Goal: Book appointment/travel/reservation

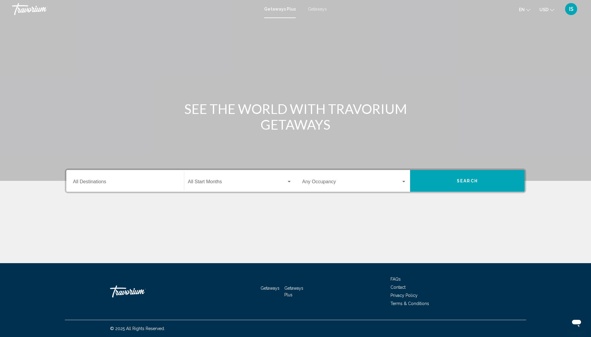
click at [319, 11] on span "Getaways" at bounding box center [317, 9] width 19 height 5
click at [82, 186] on input "Destination All Destinations" at bounding box center [125, 182] width 104 height 5
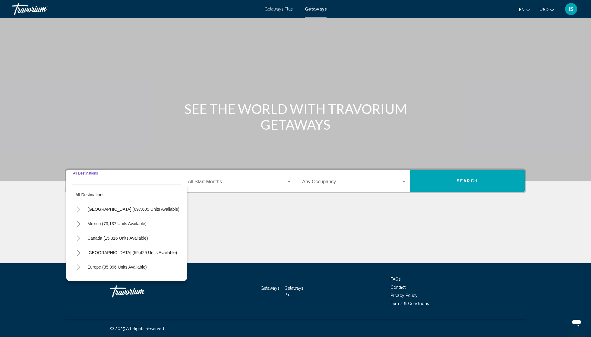
click at [76, 206] on icon "Toggle United States (697,605 units available)" at bounding box center [78, 209] width 5 height 6
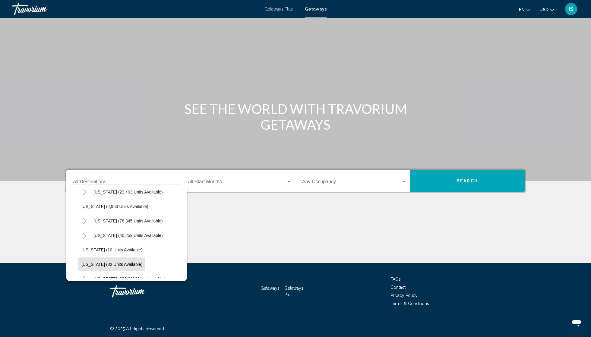
scroll to position [77, 0]
click at [83, 246] on icon "Toggle Florida (239,623 units available)" at bounding box center [84, 249] width 3 height 6
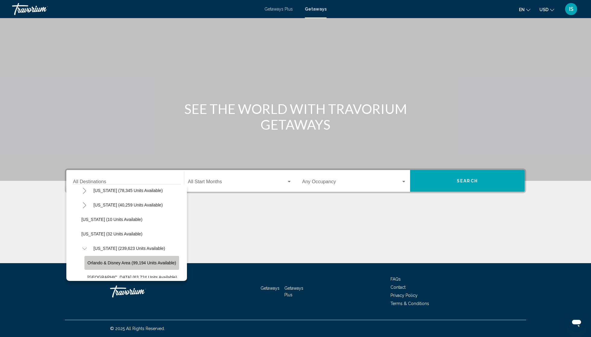
click at [87, 260] on span "Orlando & Disney Area (99,194 units available)" at bounding box center [131, 262] width 89 height 5
type input "**********"
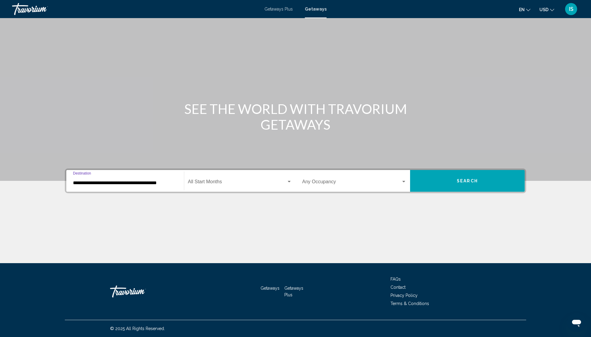
click at [260, 180] on span "Search widget" at bounding box center [237, 182] width 99 height 5
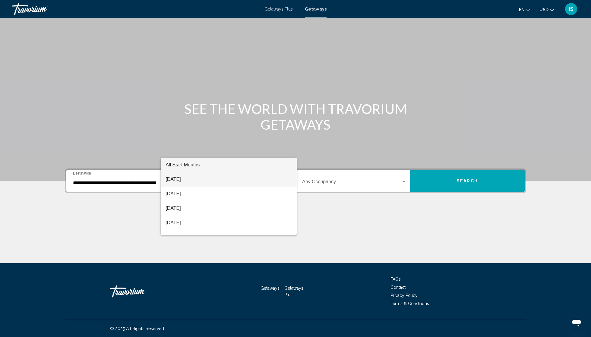
click at [207, 181] on span "[DATE]" at bounding box center [228, 179] width 126 height 14
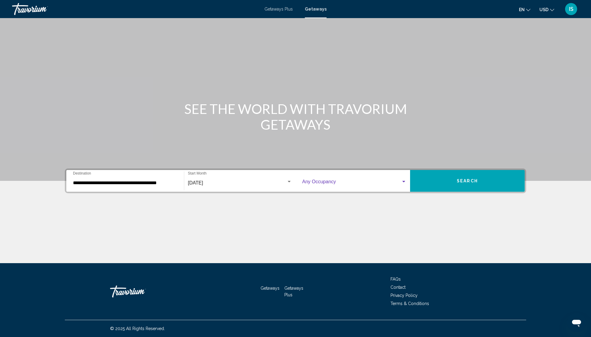
click at [401, 180] on span "Search widget" at bounding box center [351, 182] width 99 height 5
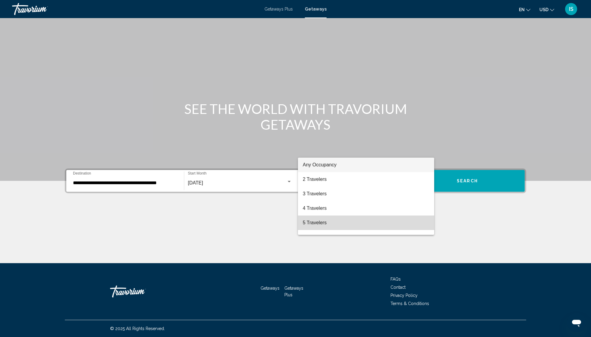
click at [322, 222] on span "5 Travelers" at bounding box center [366, 222] width 127 height 14
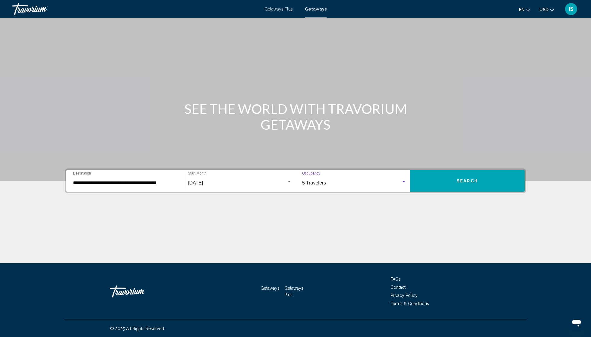
click at [406, 179] on div "Search widget" at bounding box center [403, 181] width 5 height 5
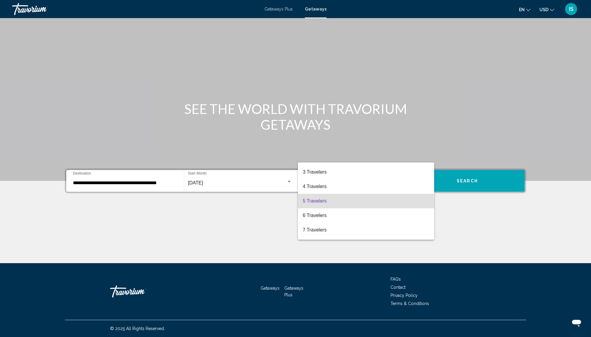
scroll to position [18, 0]
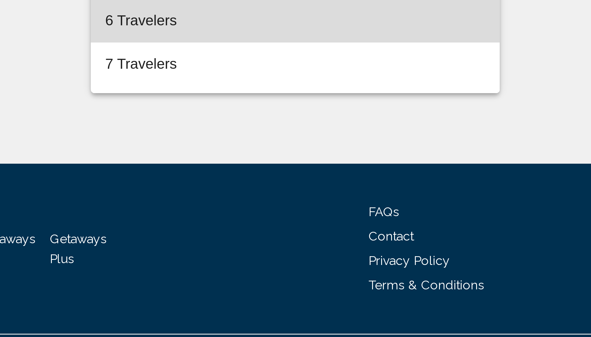
click at [303, 208] on span "6 Travelers" at bounding box center [366, 215] width 127 height 14
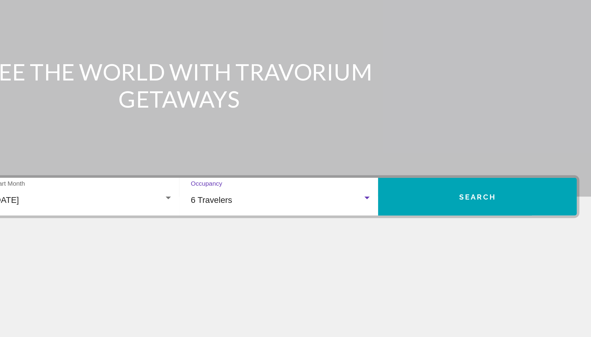
scroll to position [50, 0]
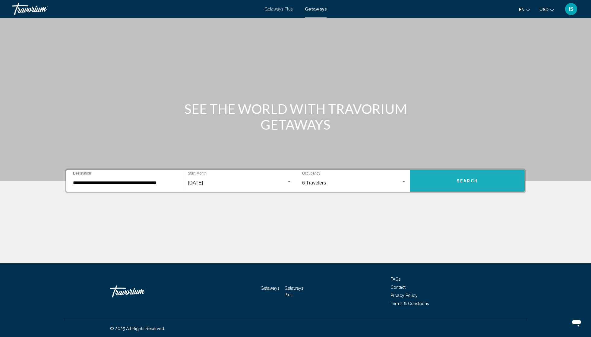
click at [521, 170] on button "Search" at bounding box center [467, 181] width 115 height 22
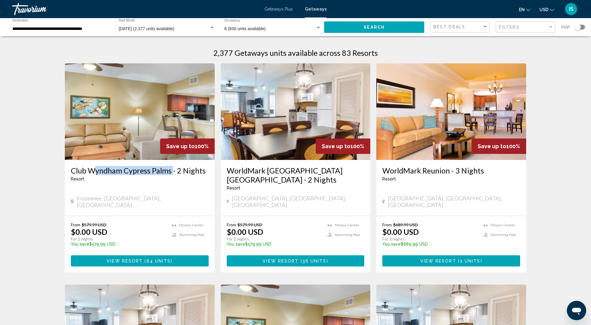
click at [107, 263] on span "View Resort" at bounding box center [125, 260] width 36 height 5
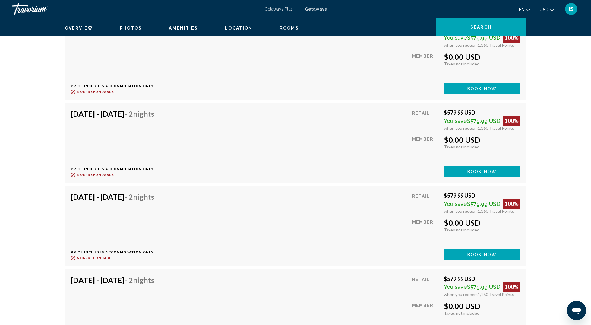
scroll to position [1563, 0]
